Goal: Check status: Check status

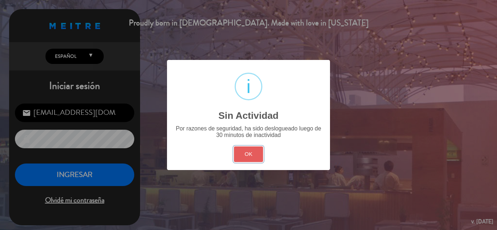
click at [251, 153] on button "OK" at bounding box center [248, 155] width 29 height 16
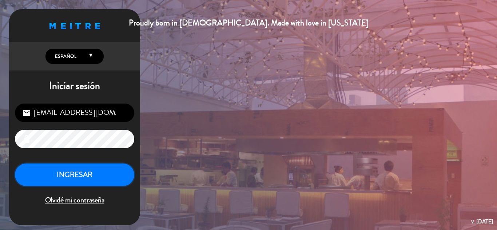
click at [64, 178] on button "INGRESAR" at bounding box center [74, 175] width 119 height 23
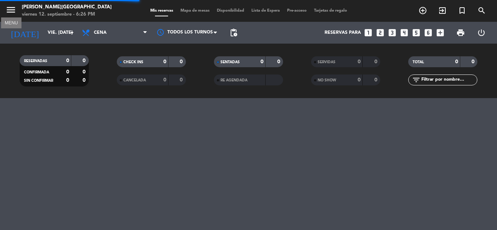
click at [9, 9] on icon "menu" at bounding box center [10, 9] width 11 height 11
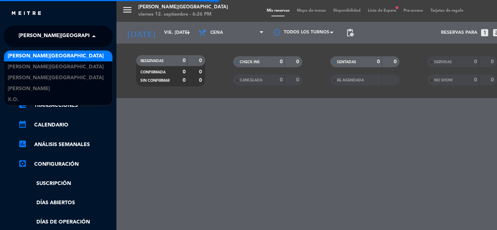
click at [56, 39] on span "[PERSON_NAME][GEOGRAPHIC_DATA]" at bounding box center [67, 36] width 96 height 15
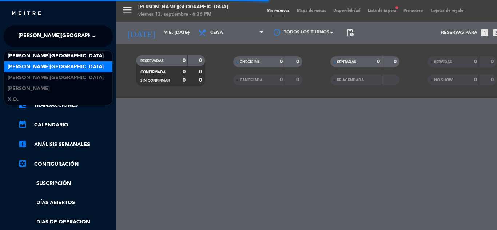
click at [65, 63] on div "[PERSON_NAME][GEOGRAPHIC_DATA]" at bounding box center [58, 66] width 108 height 11
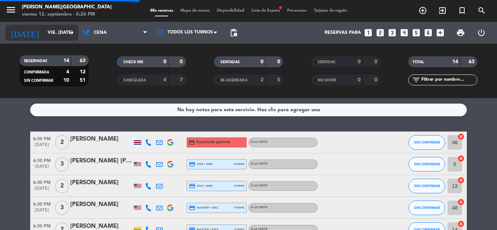
click at [52, 32] on input "vie. [DATE]" at bounding box center [74, 33] width 61 height 12
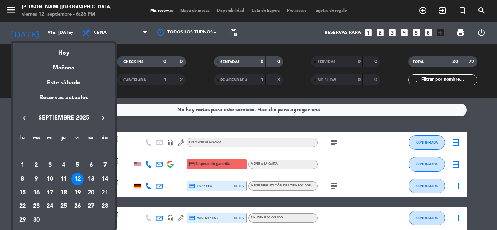
click at [104, 119] on icon "keyboard_arrow_right" at bounding box center [103, 118] width 9 height 9
click at [61, 164] on div "2" at bounding box center [63, 165] width 12 height 12
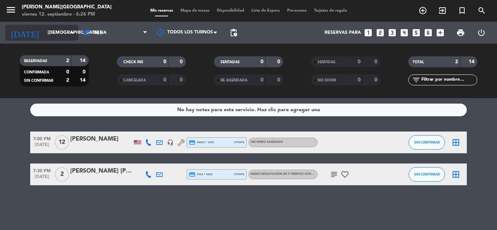
click at [72, 30] on icon "arrow_drop_down" at bounding box center [72, 32] width 9 height 9
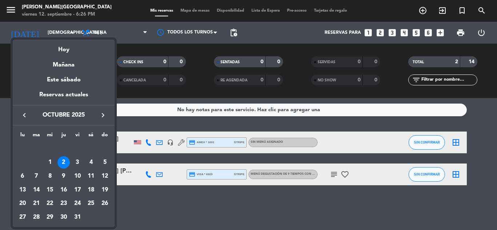
click at [107, 114] on icon "keyboard_arrow_right" at bounding box center [103, 115] width 9 height 9
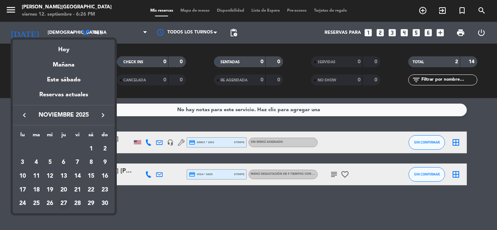
click at [63, 204] on div "27" at bounding box center [63, 204] width 12 height 12
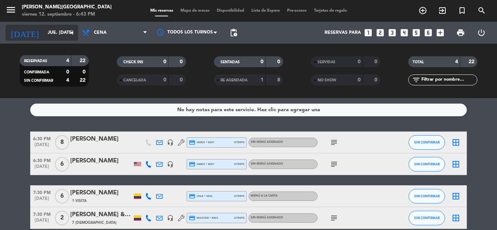
click at [64, 33] on input "jue. [DATE]" at bounding box center [74, 33] width 61 height 12
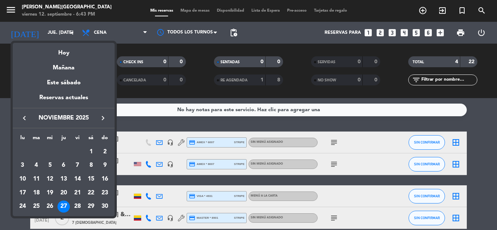
click at [24, 116] on icon "keyboard_arrow_left" at bounding box center [24, 118] width 9 height 9
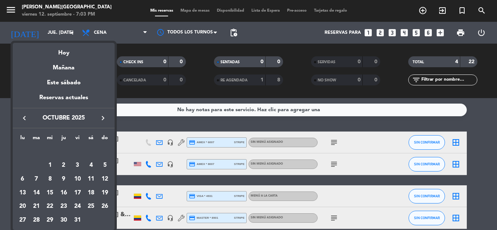
click at [67, 36] on div at bounding box center [248, 115] width 497 height 230
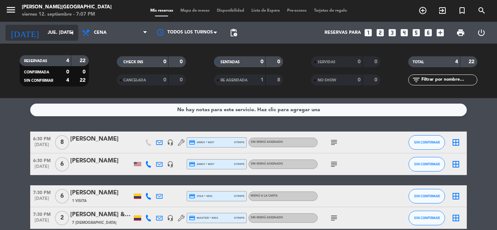
click at [66, 36] on input "jue. [DATE]" at bounding box center [74, 33] width 61 height 12
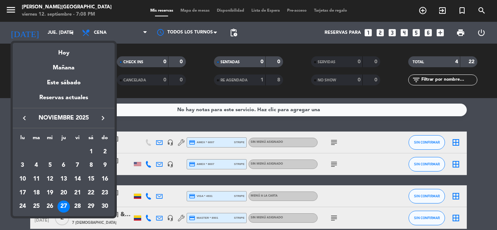
click at [101, 114] on icon "keyboard_arrow_right" at bounding box center [103, 118] width 9 height 9
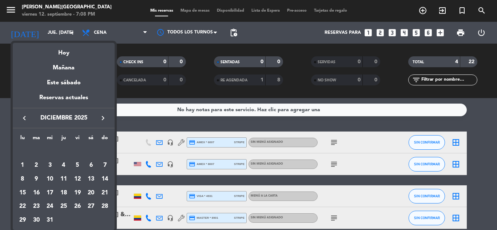
click at [101, 114] on icon "keyboard_arrow_right" at bounding box center [103, 118] width 9 height 9
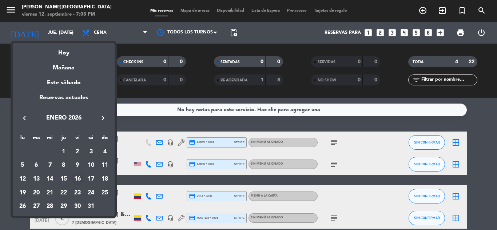
click at [79, 182] on div "16" at bounding box center [77, 179] width 12 height 12
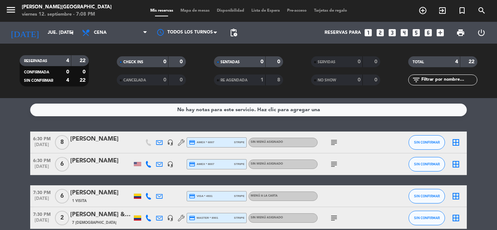
type input "vie. 16 ene."
